Goal: Find specific page/section: Find specific page/section

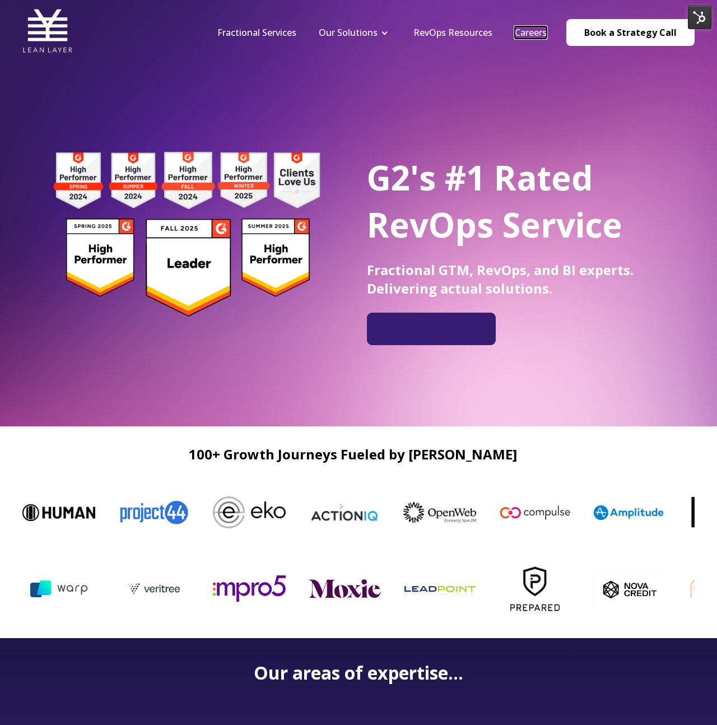
click at [524, 31] on link "Careers" at bounding box center [531, 32] width 32 height 12
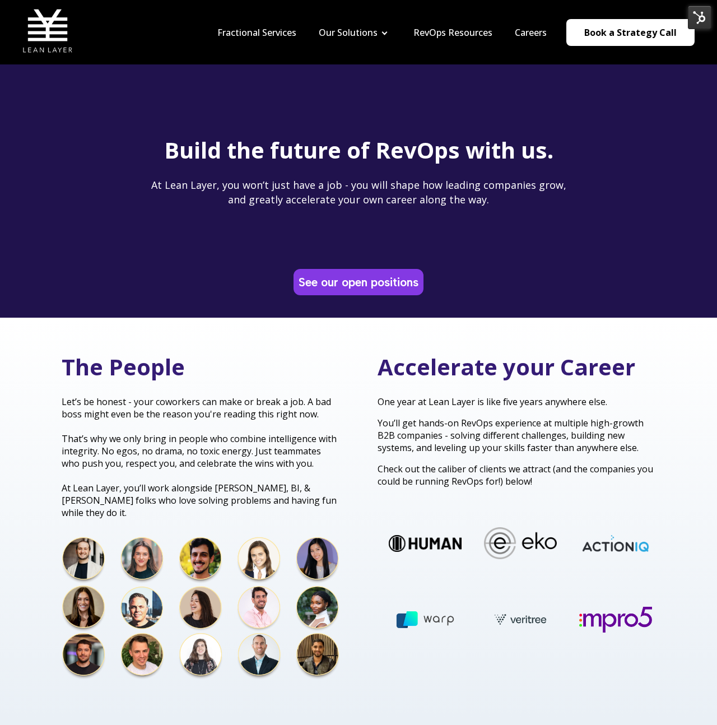
scroll to position [7, 0]
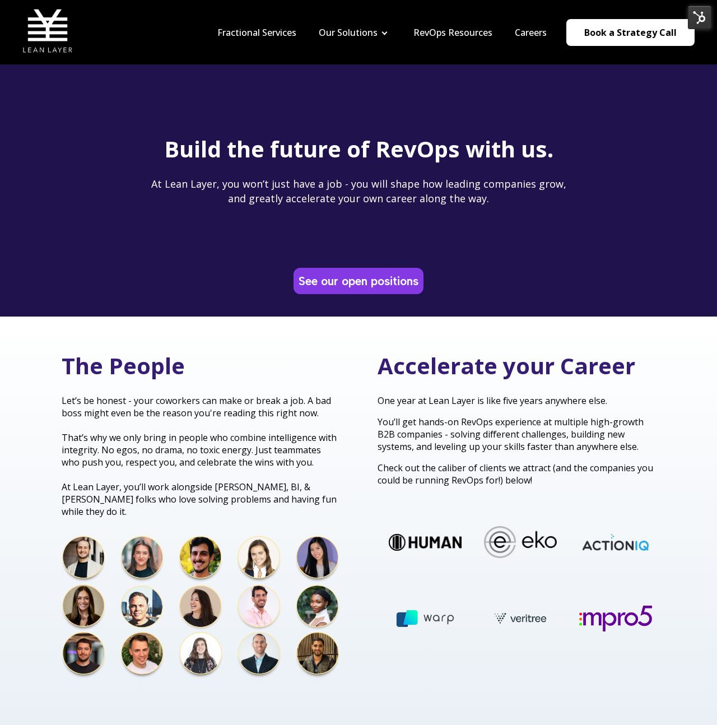
click at [143, 597] on img at bounding box center [201, 608] width 278 height 145
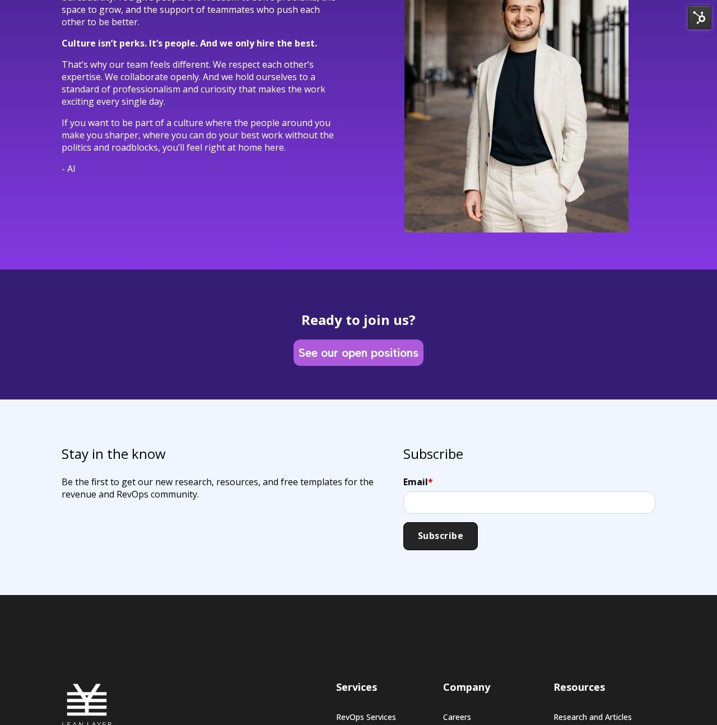
scroll to position [2898, 0]
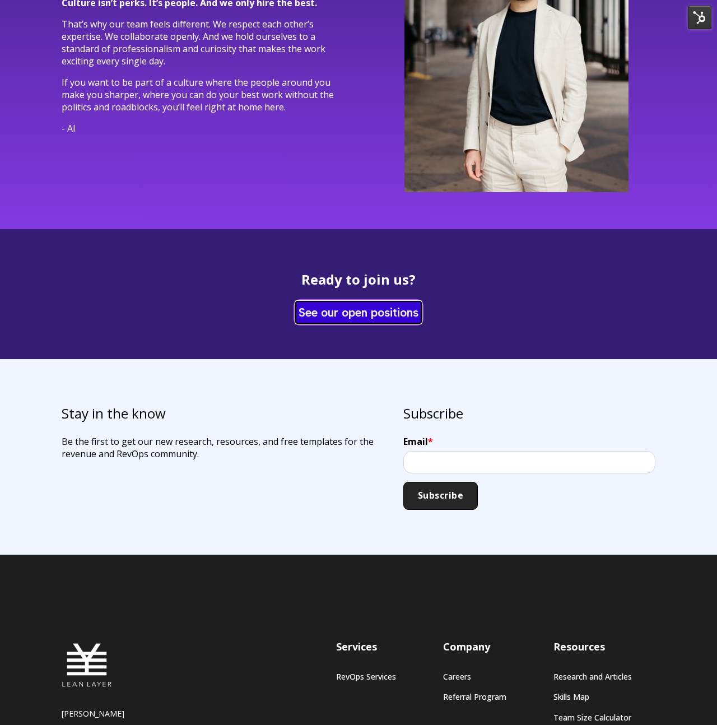
click at [349, 303] on link "See our open positions" at bounding box center [359, 312] width 126 height 22
